Goal: Entertainment & Leisure: Consume media (video, audio)

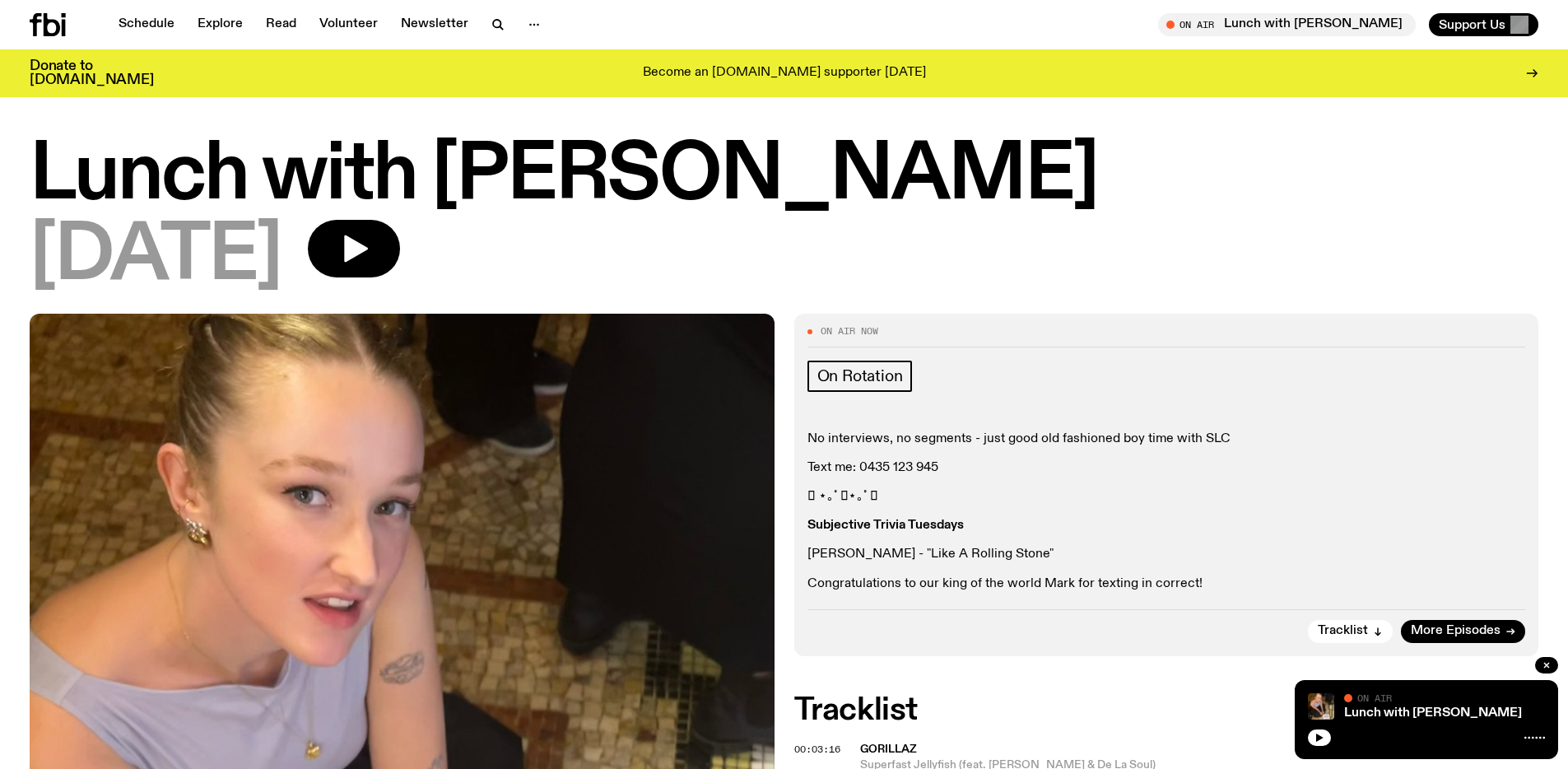
scroll to position [83, 0]
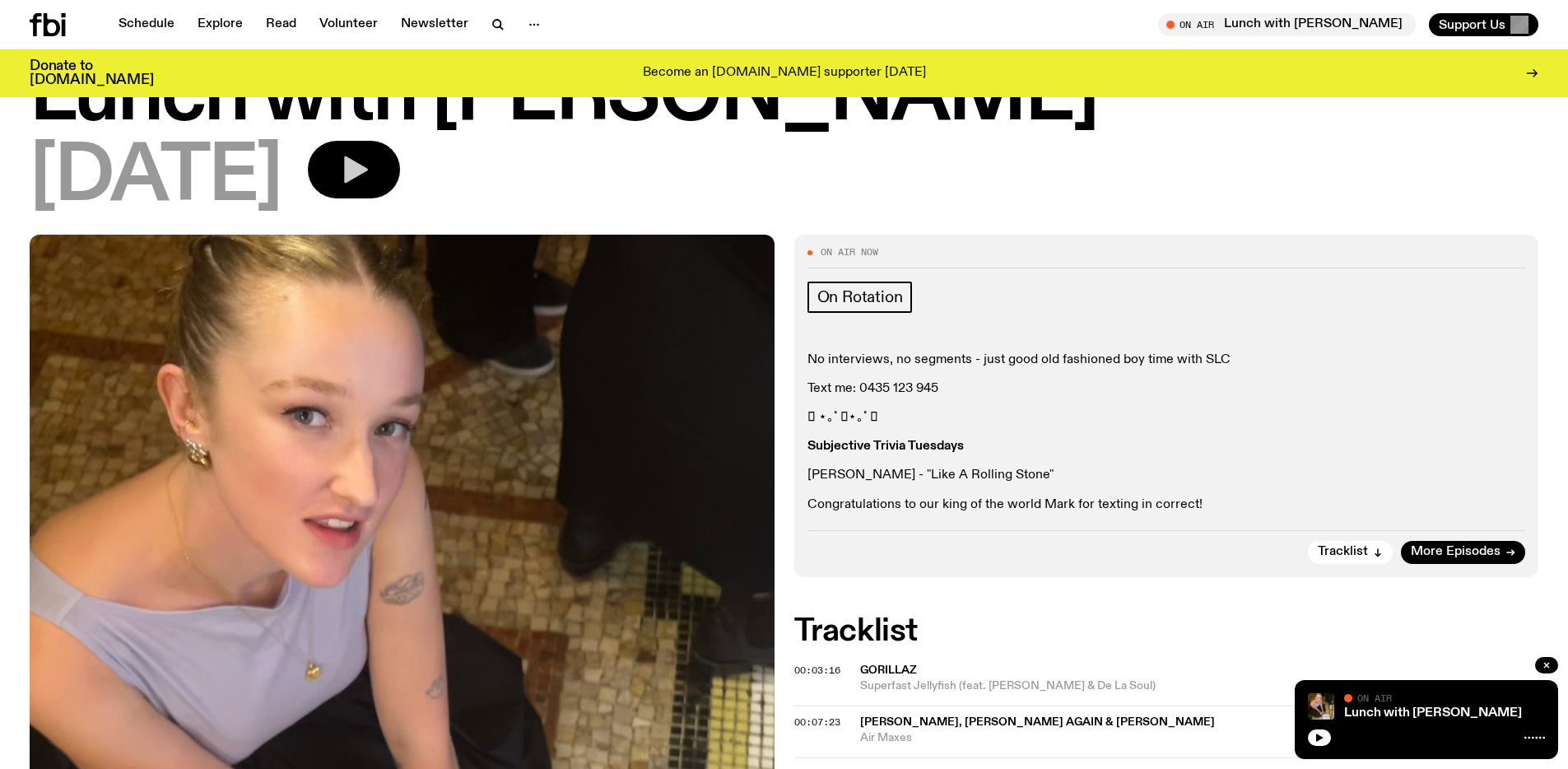
click at [370, 158] on icon "button" at bounding box center [354, 169] width 33 height 33
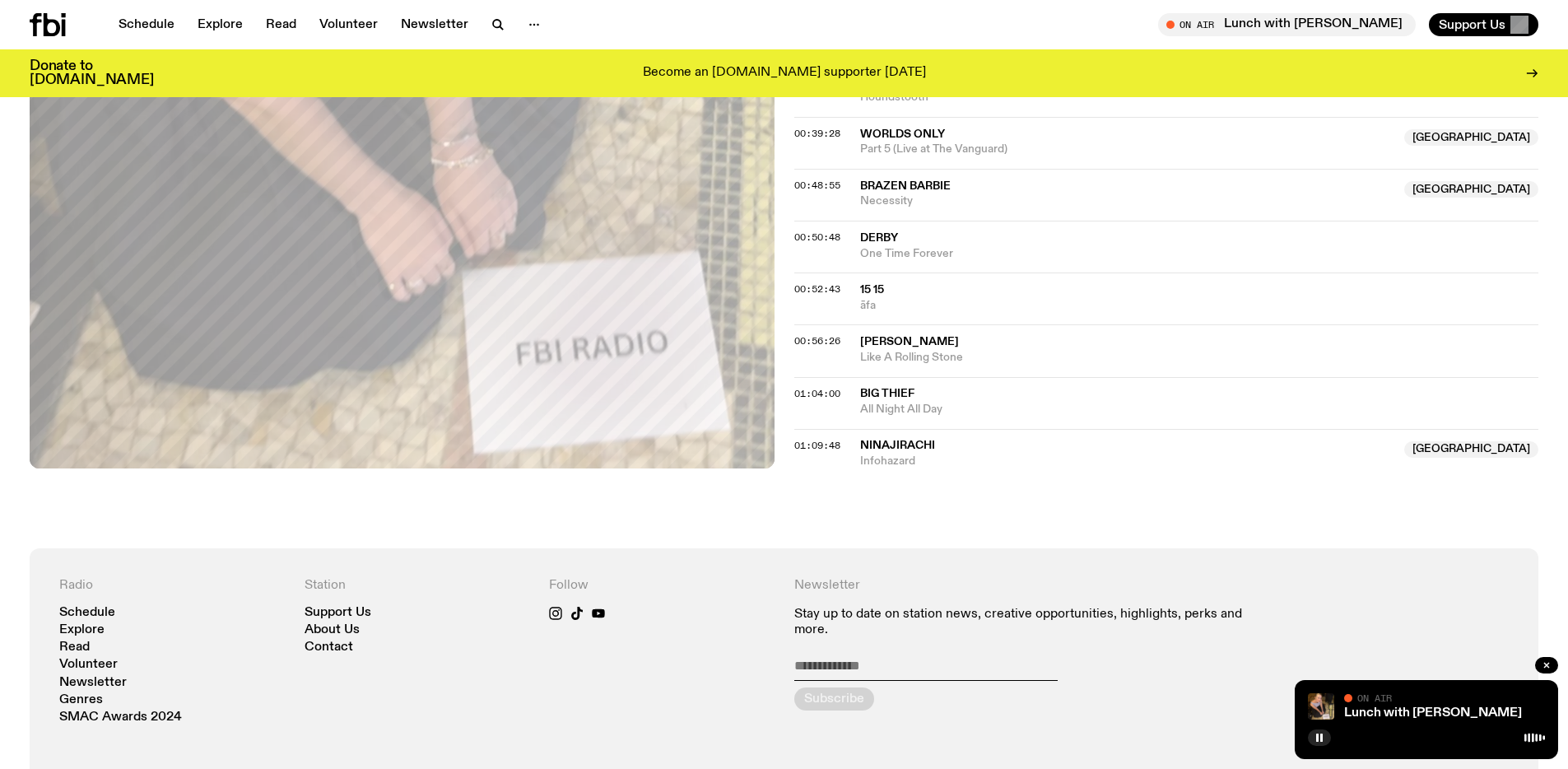
scroll to position [1117, 0]
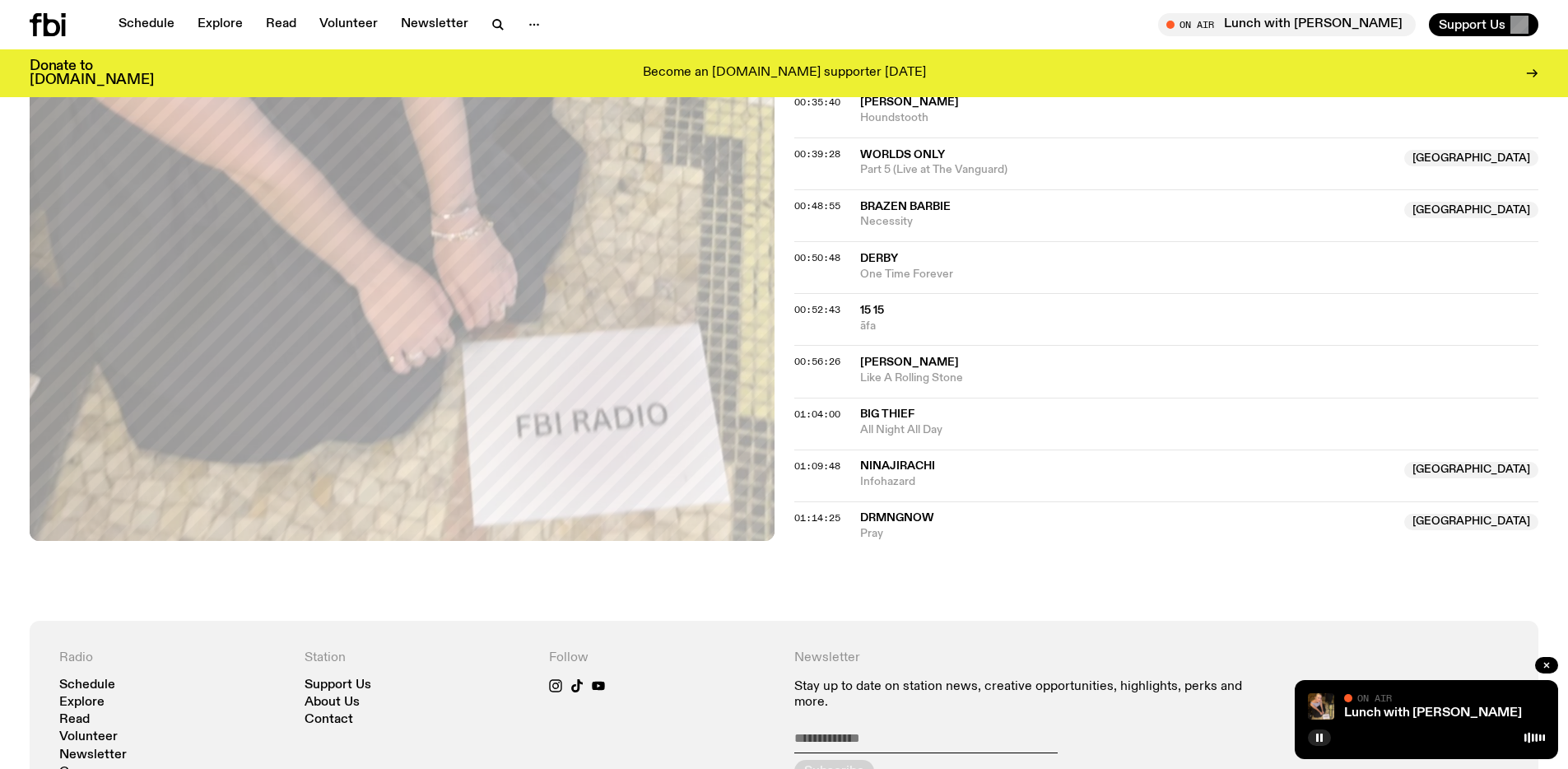
click at [886, 518] on span "DRMNGNOW" at bounding box center [897, 517] width 74 height 11
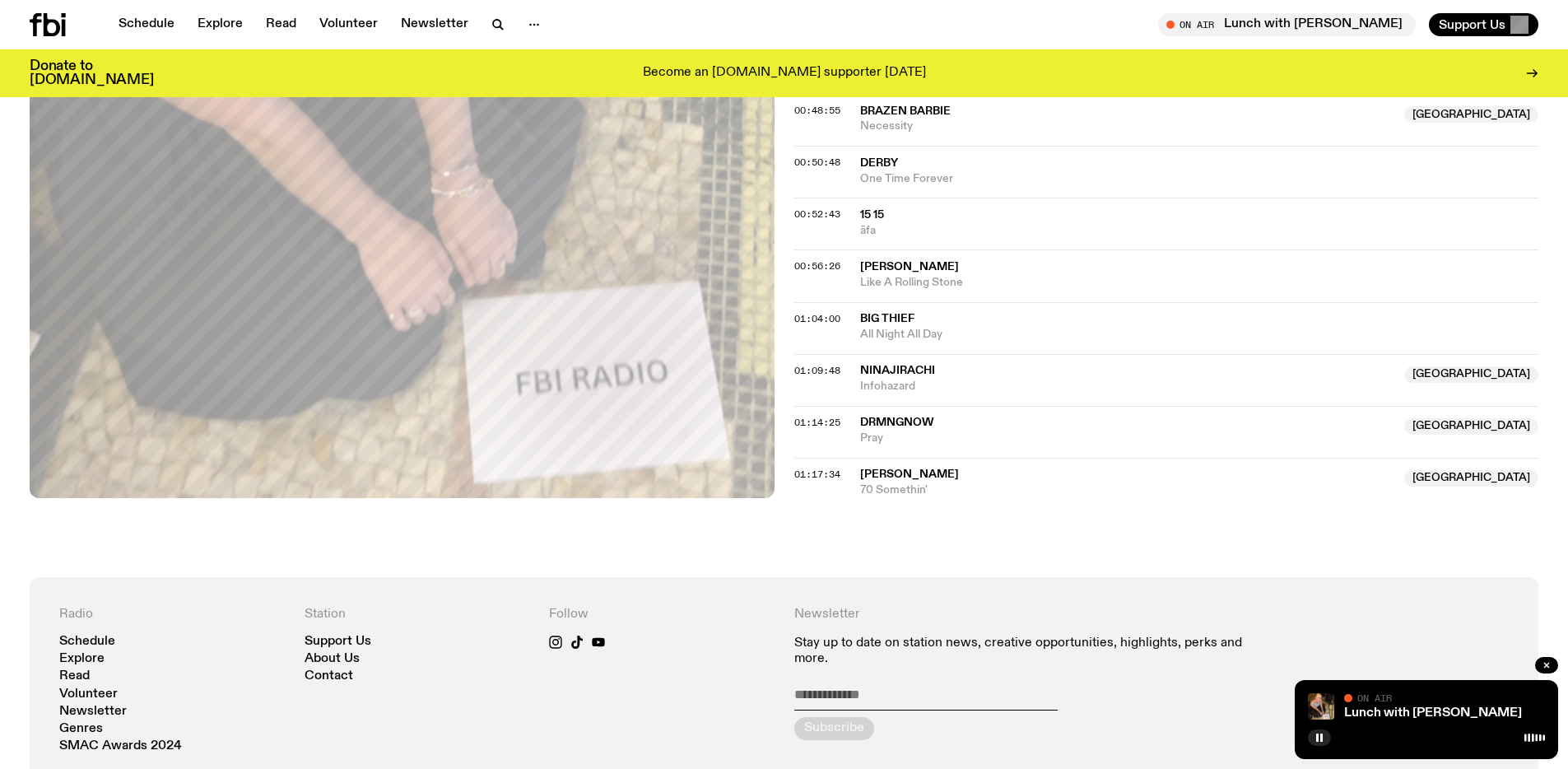
scroll to position [1202, 0]
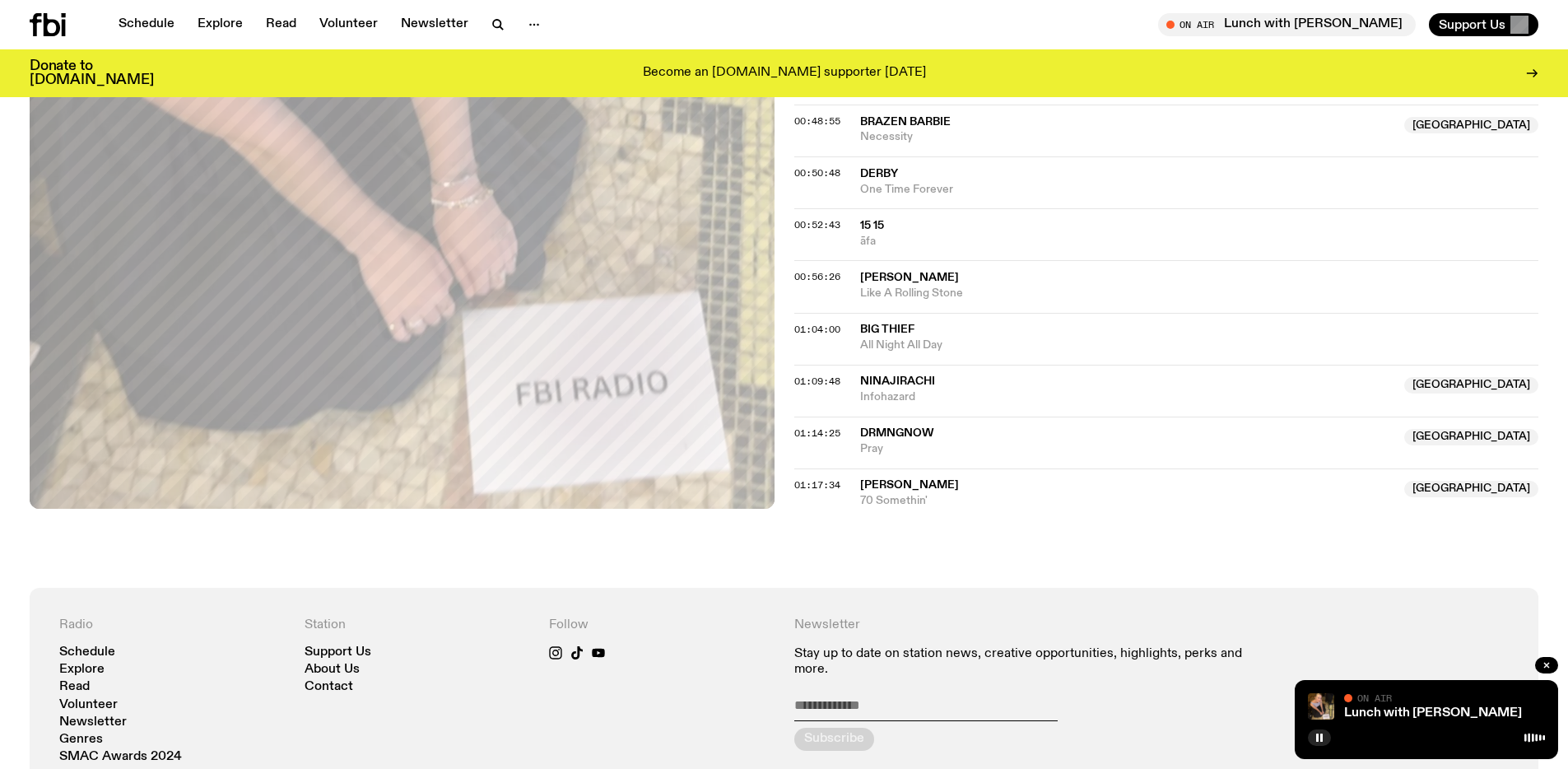
click at [896, 488] on span "[PERSON_NAME]" at bounding box center [910, 484] width 99 height 11
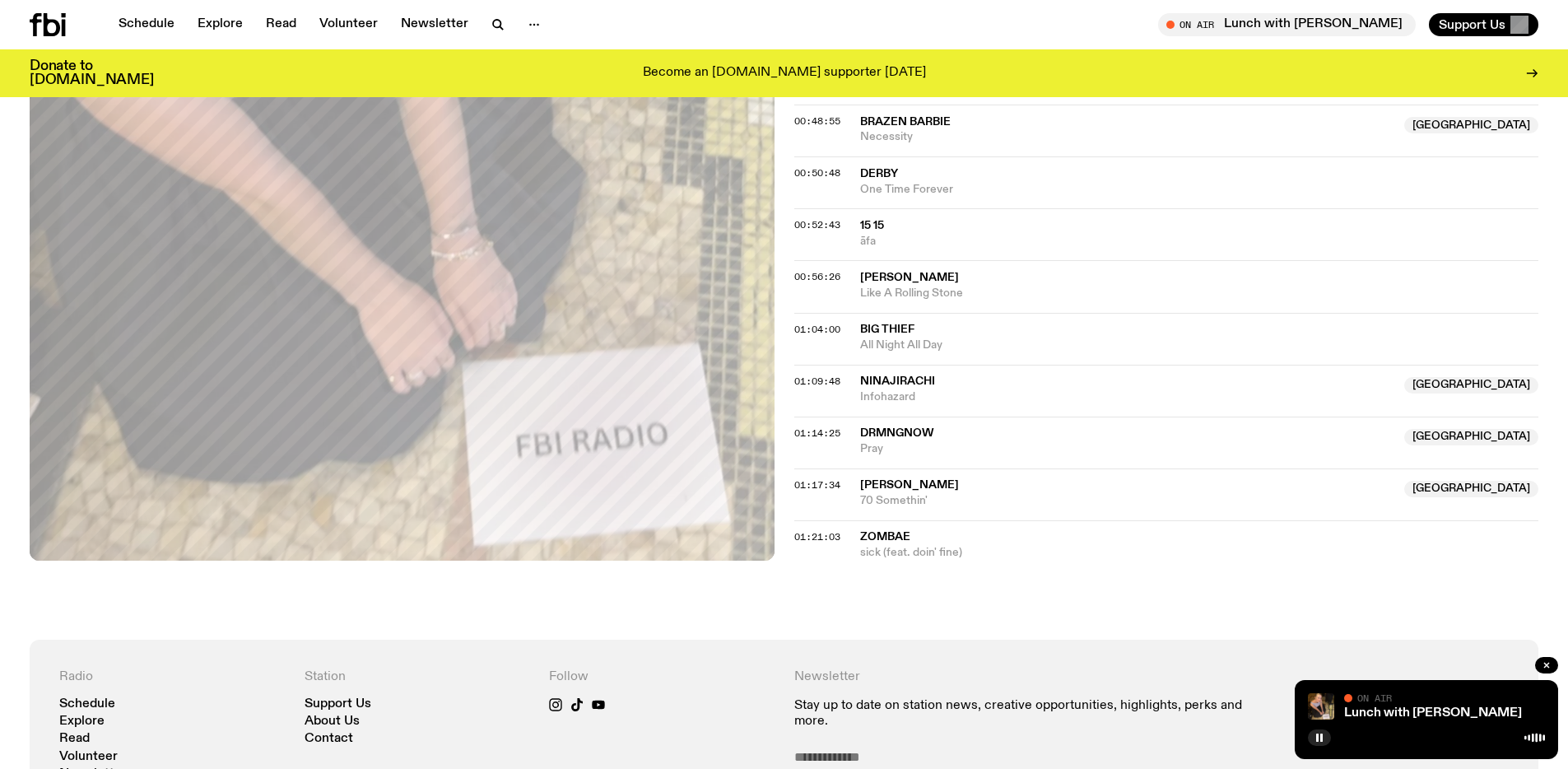
click at [879, 537] on span "zombAe" at bounding box center [885, 537] width 50 height 11
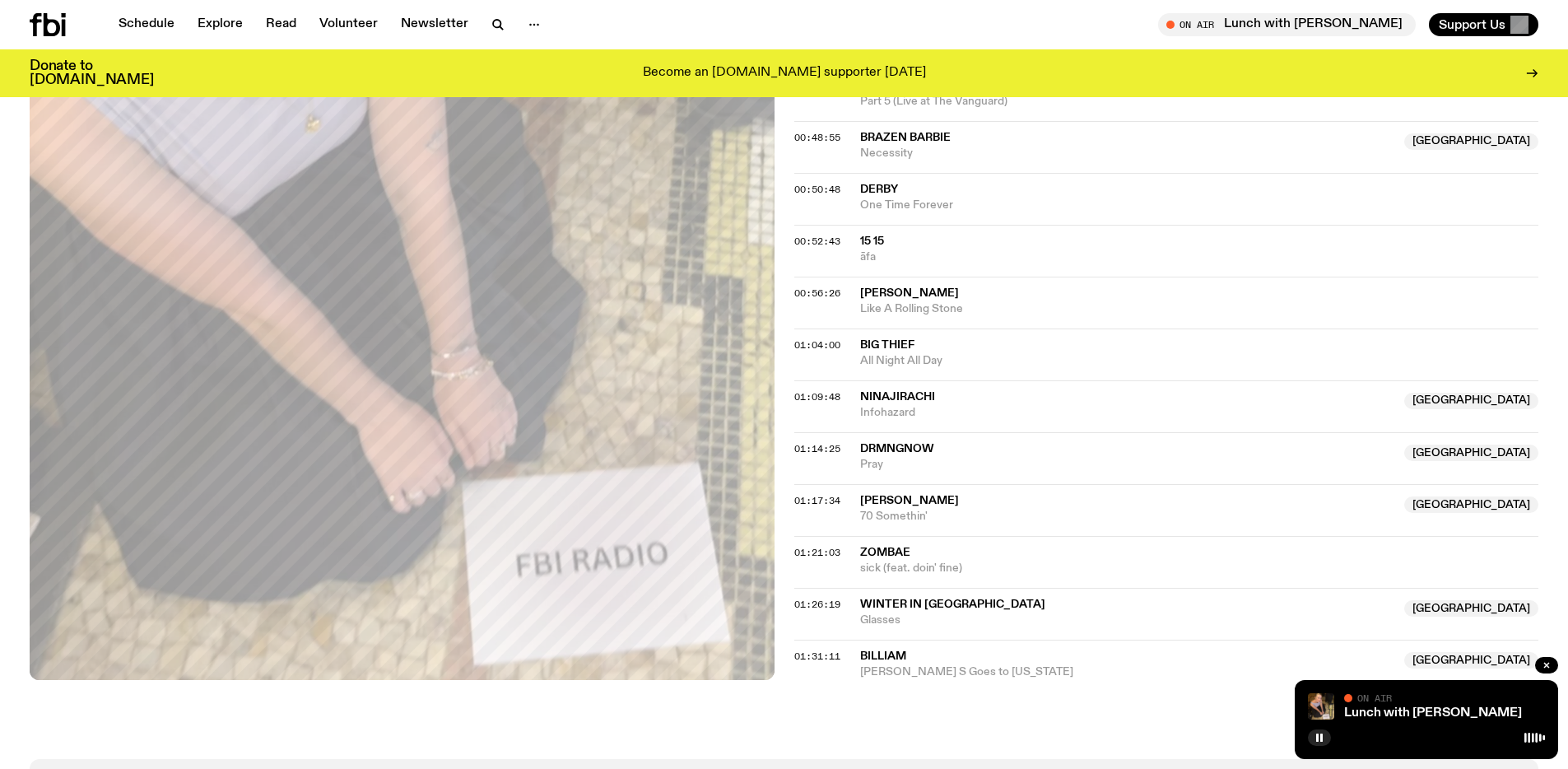
scroll to position [1378, 0]
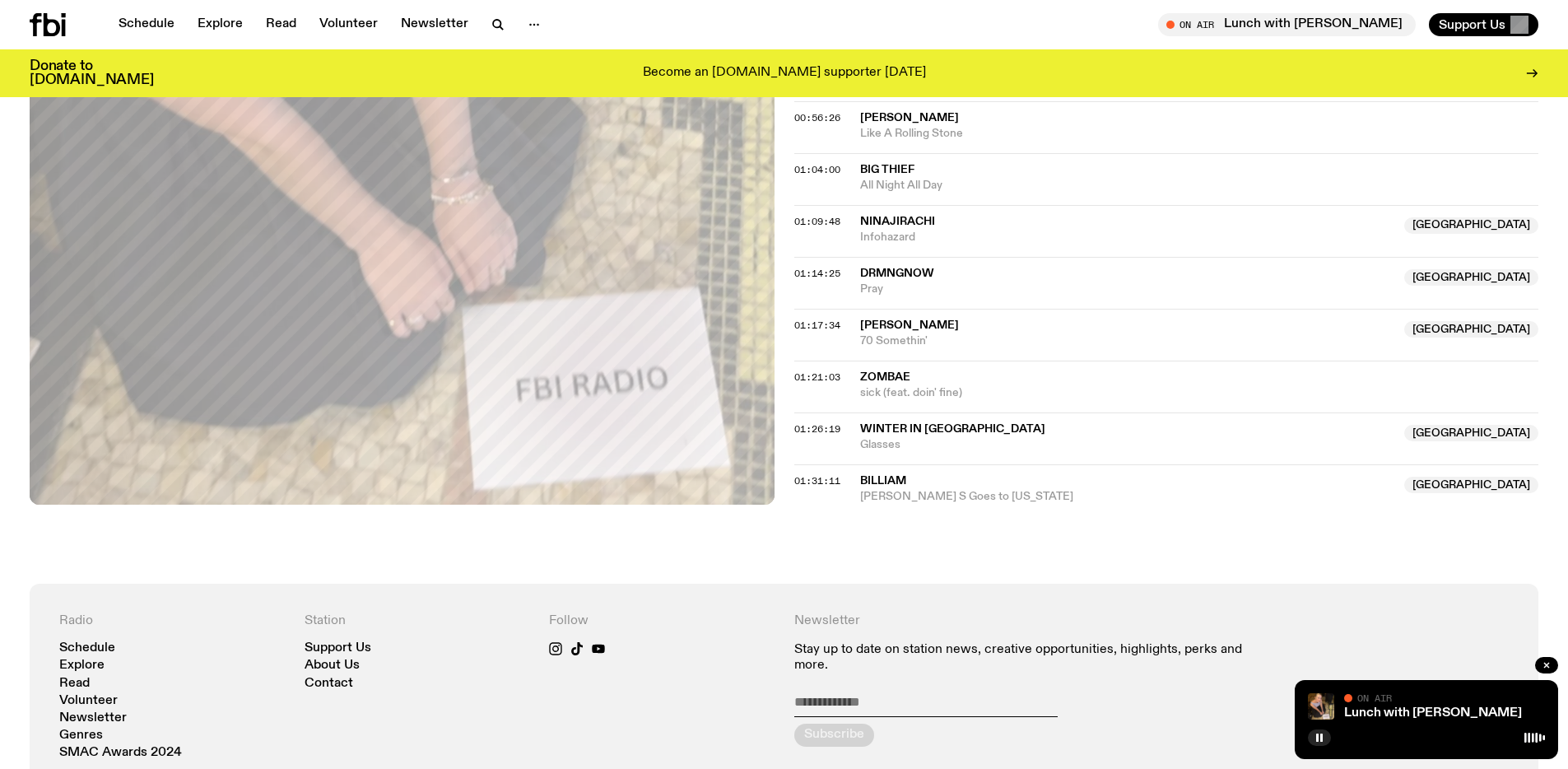
scroll to position [1367, 0]
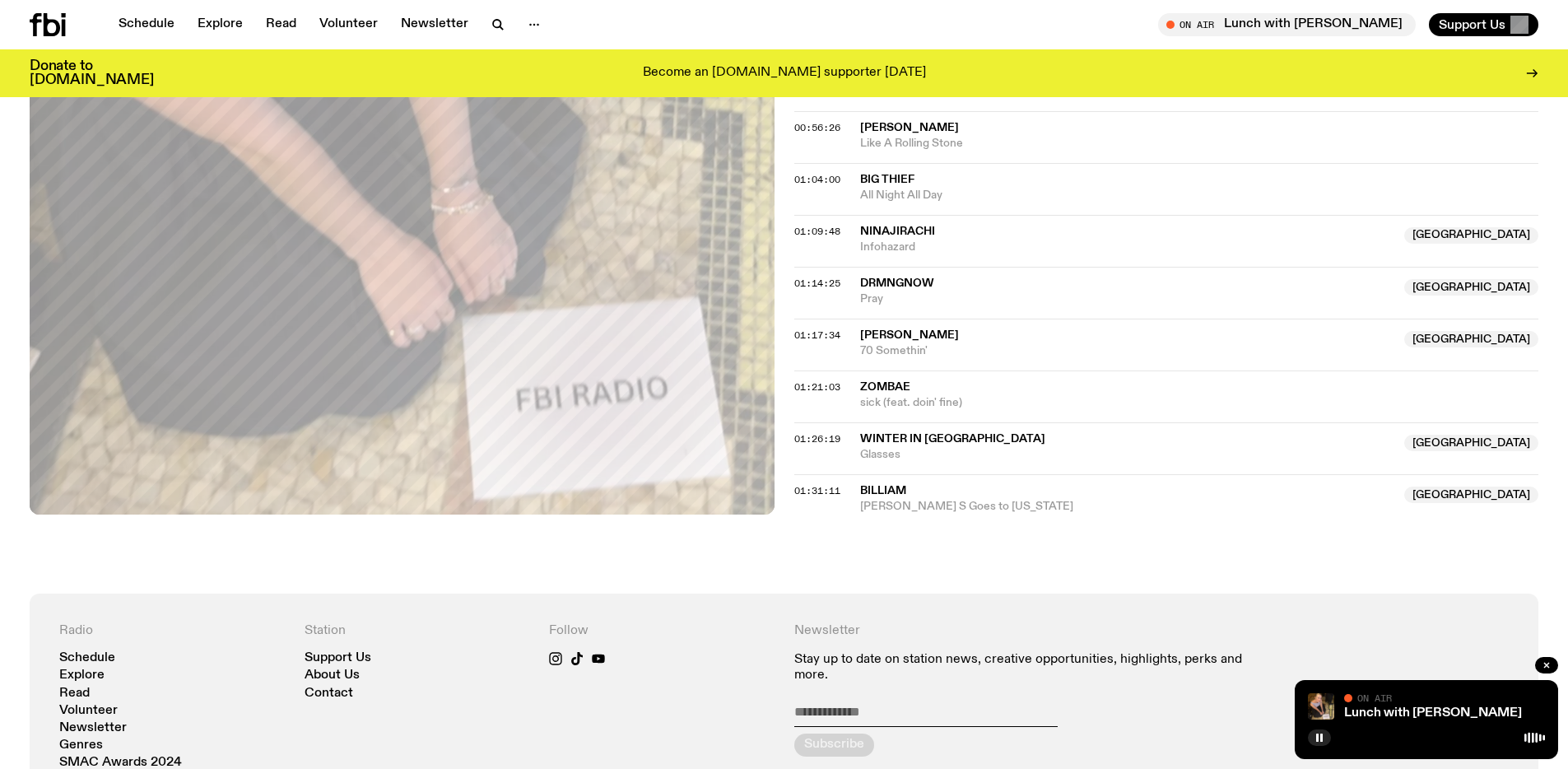
click at [943, 507] on span "[PERSON_NAME] S Goes to [US_STATE]" at bounding box center [1127, 506] width 535 height 16
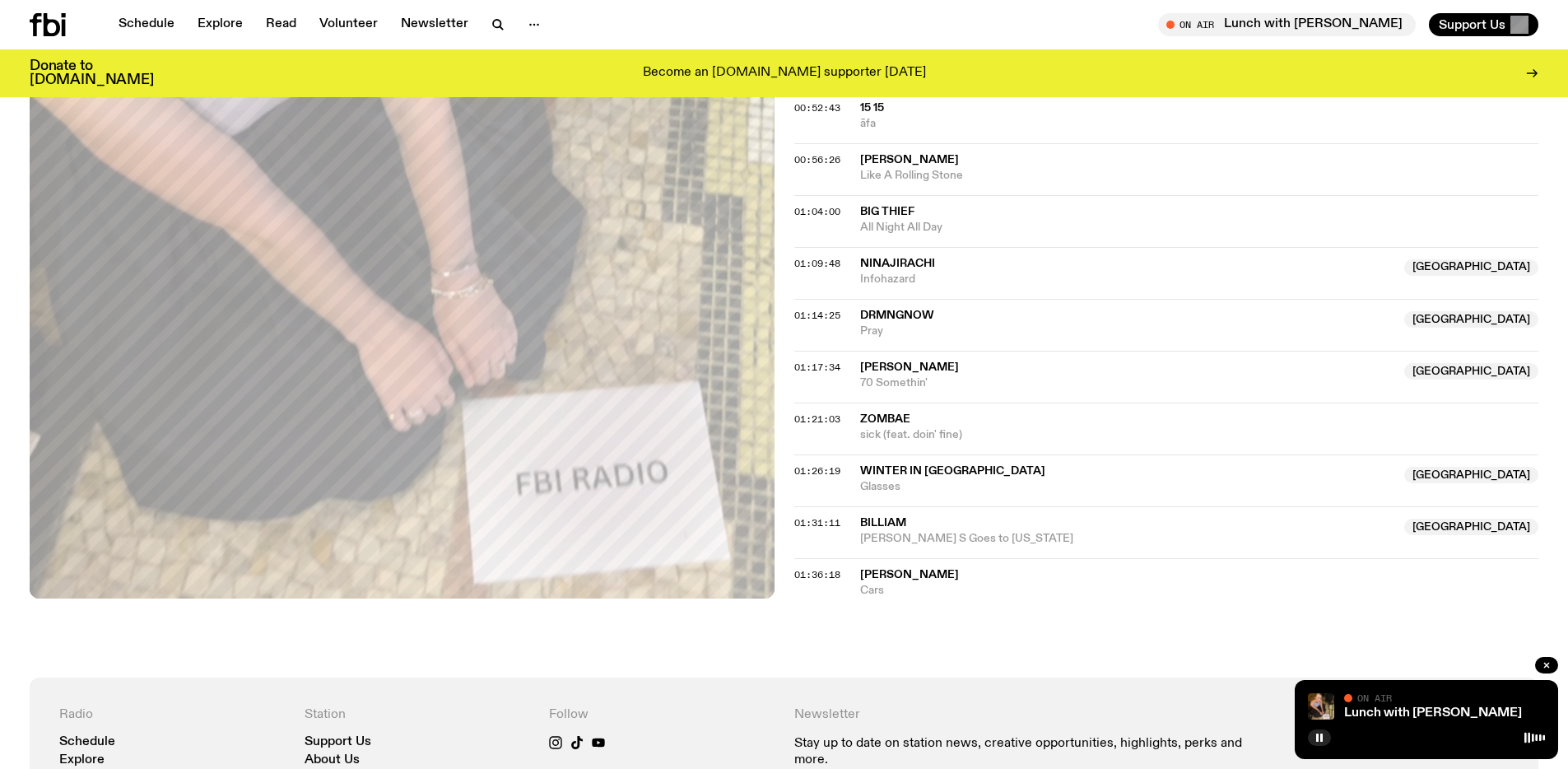
scroll to position [1346, 0]
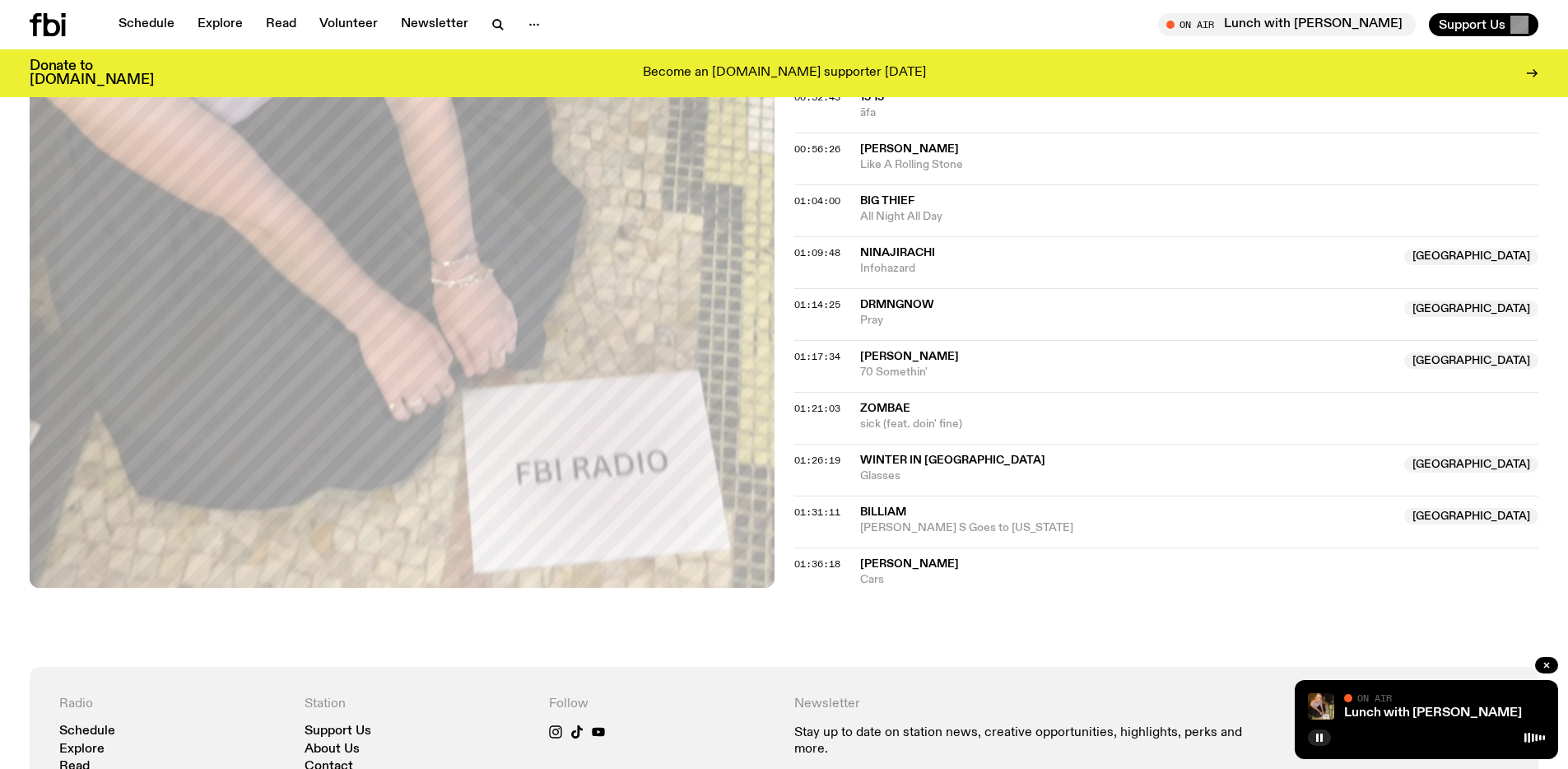
click at [879, 568] on span "[PERSON_NAME]" at bounding box center [910, 563] width 99 height 11
